Goal: Navigation & Orientation: Find specific page/section

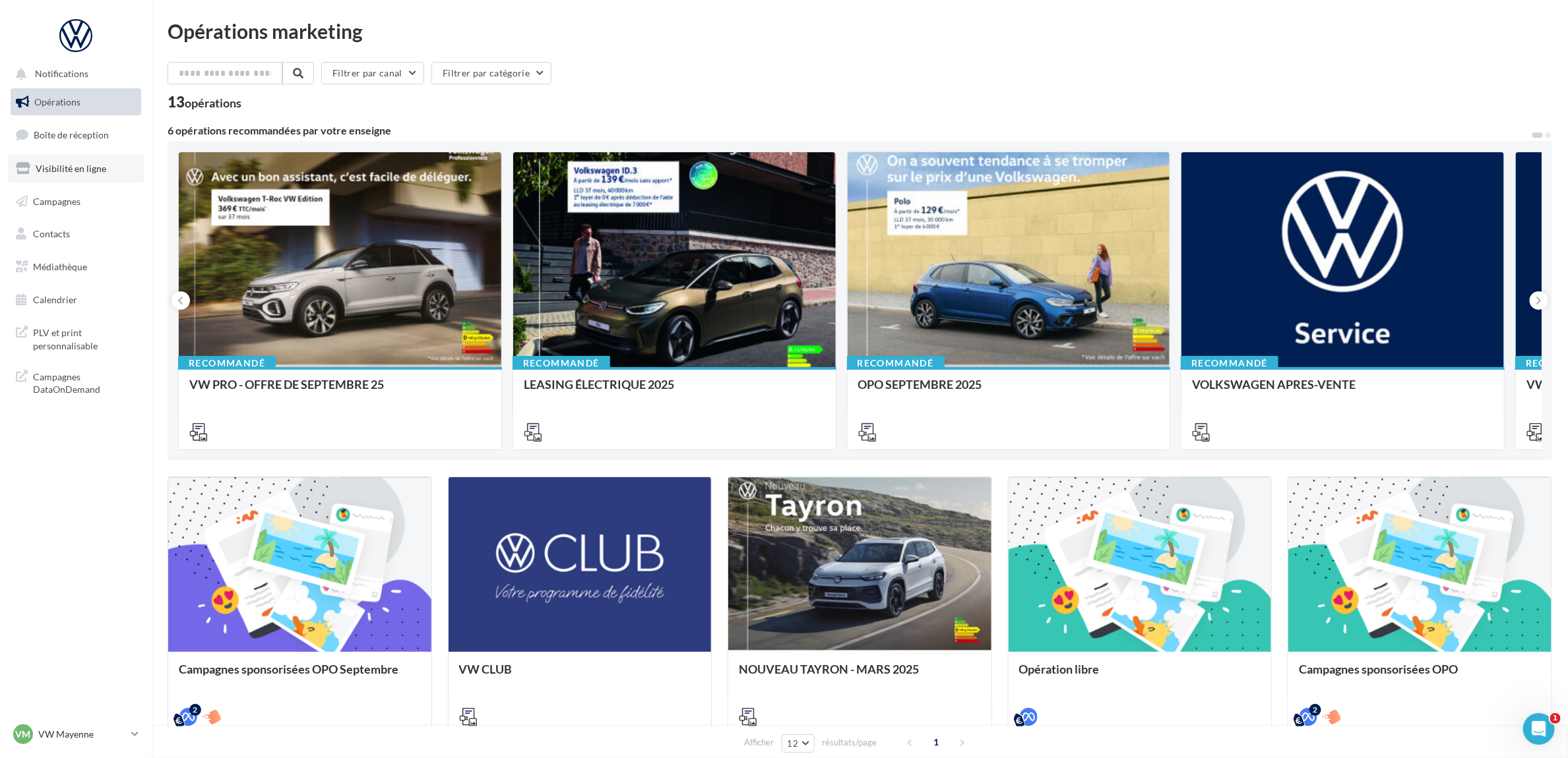
click at [81, 168] on span "Visibilité en ligne" at bounding box center [71, 168] width 70 height 11
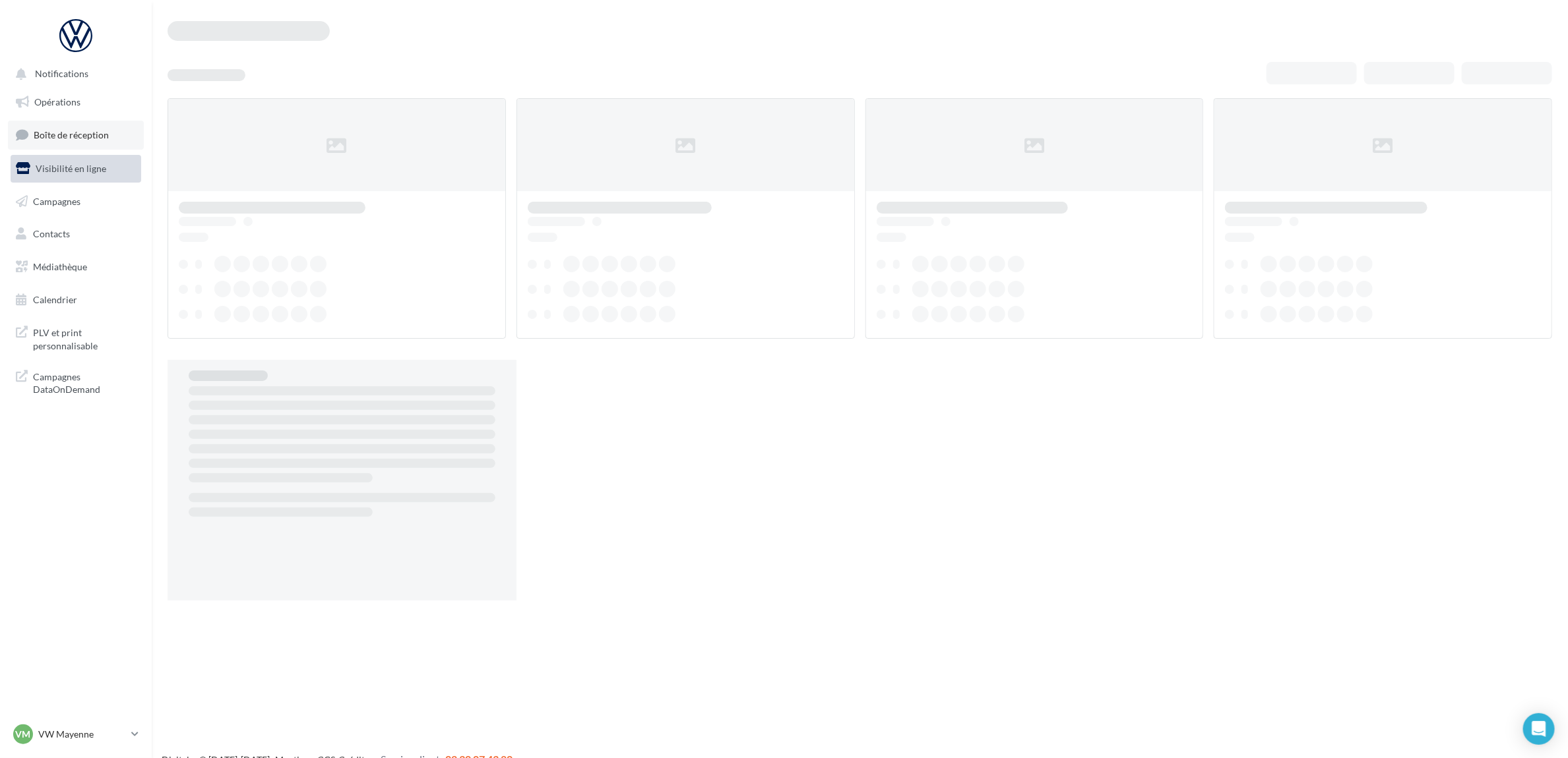
click at [97, 135] on span "Boîte de réception" at bounding box center [71, 135] width 75 height 11
